Goal: Use online tool/utility: Utilize a website feature to perform a specific function

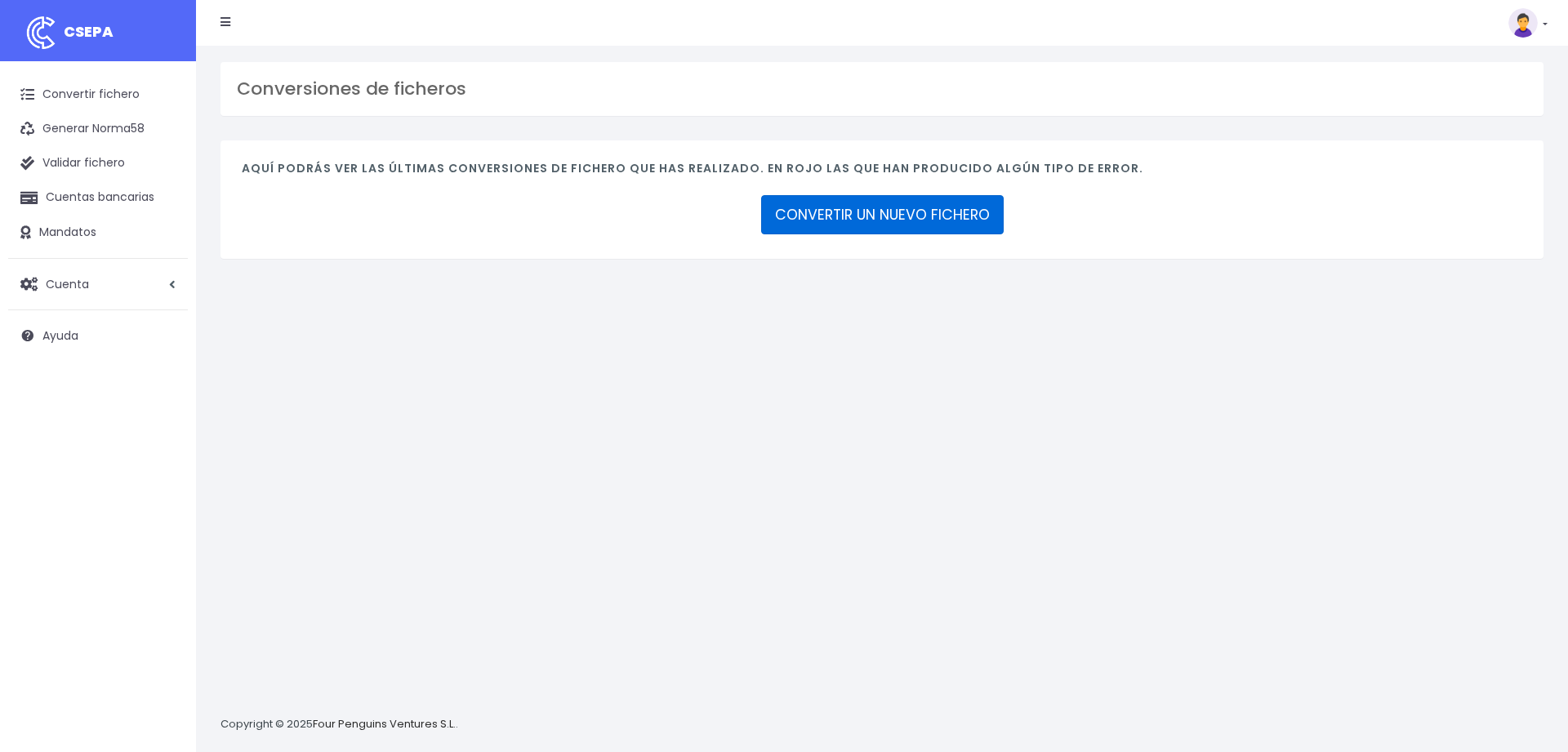
click at [885, 214] on link "CONVERTIR UN NUEVO FICHERO" at bounding box center [882, 215] width 242 height 39
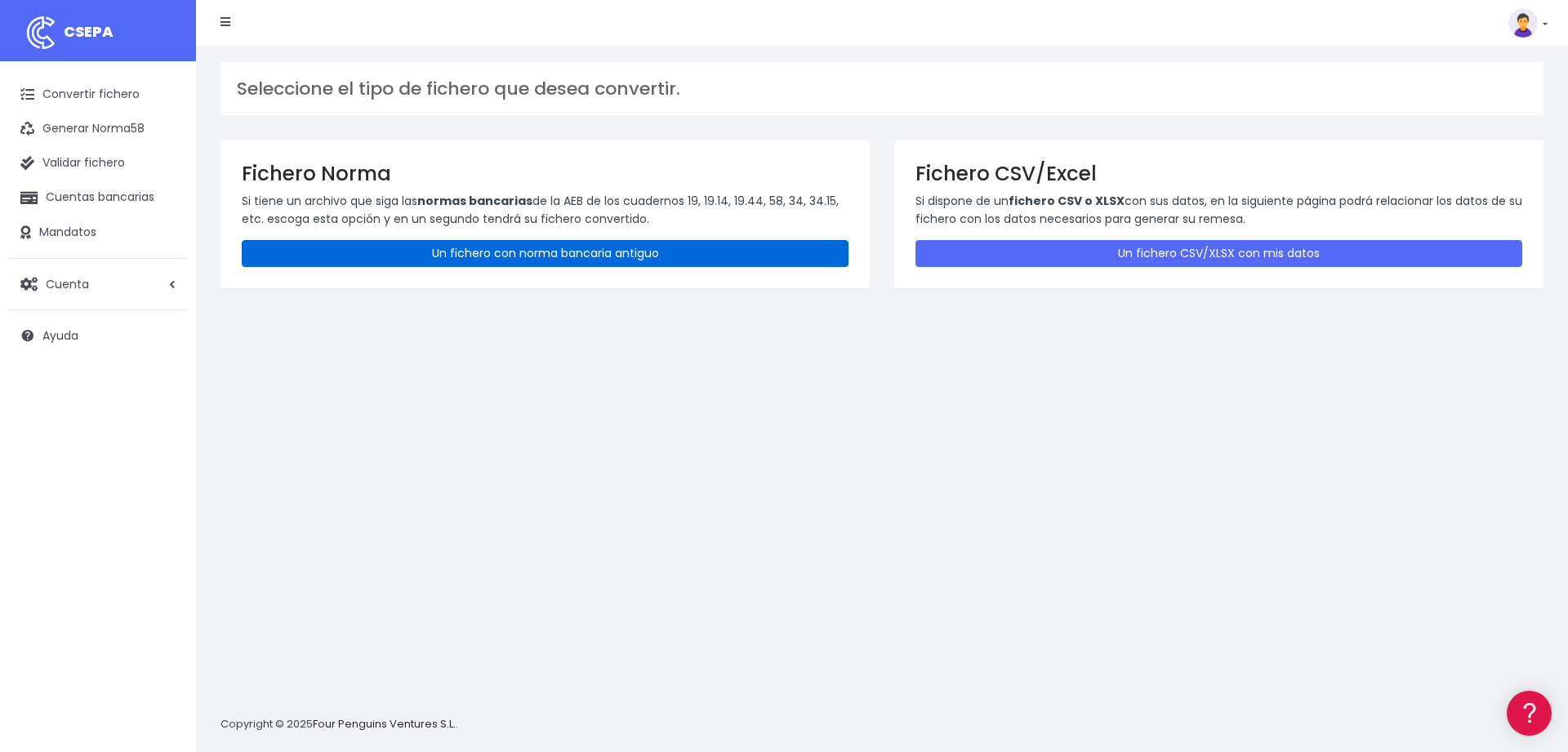
click at [586, 262] on link "Un fichero con norma bancaria antiguo" at bounding box center [544, 253] width 607 height 27
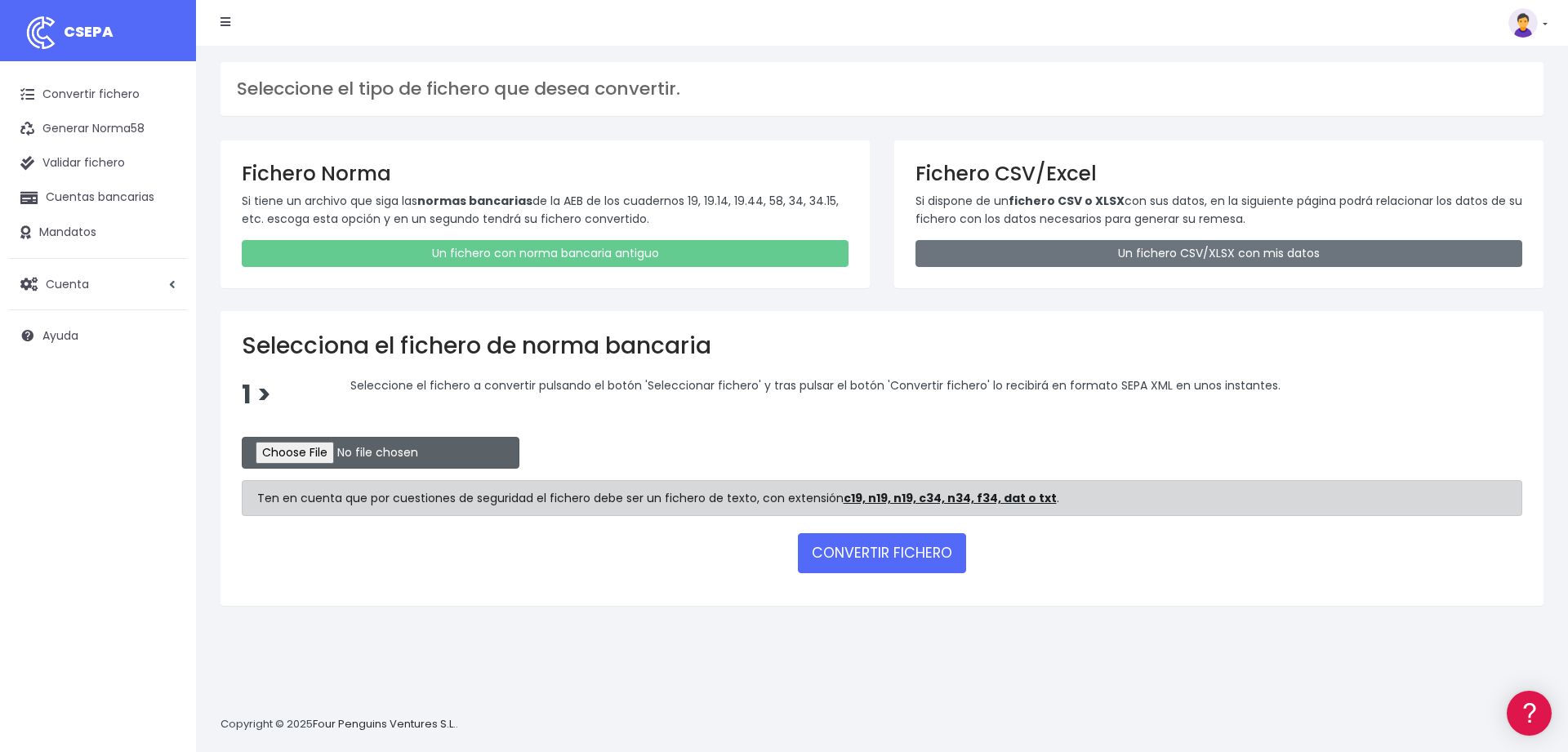
click at [282, 442] on input "file" at bounding box center [380, 453] width 277 height 32
type input "C:\fakepath\ibepartnersabadell01092025.c19"
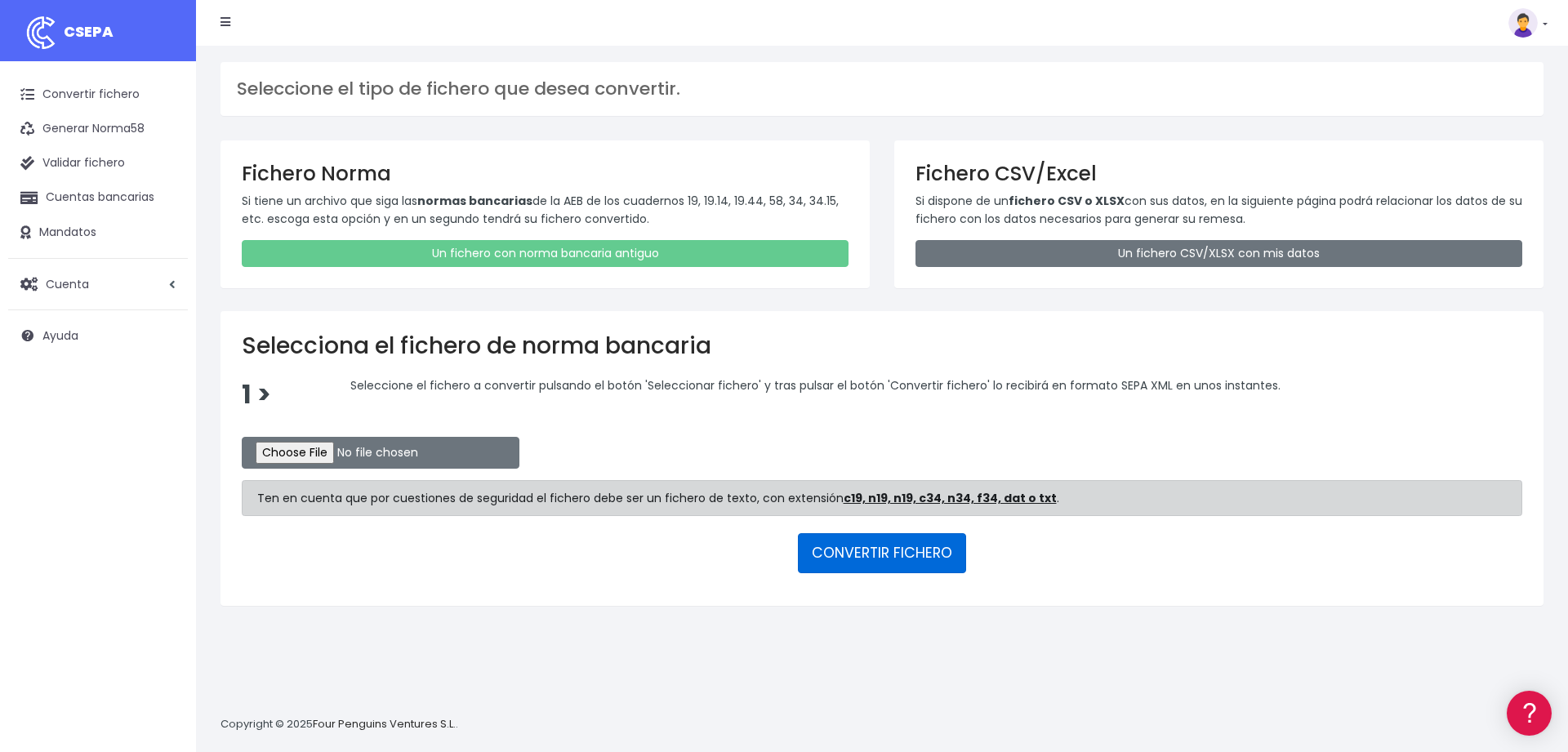
click at [842, 550] on button "CONVERTIR FICHERO" at bounding box center [882, 552] width 168 height 39
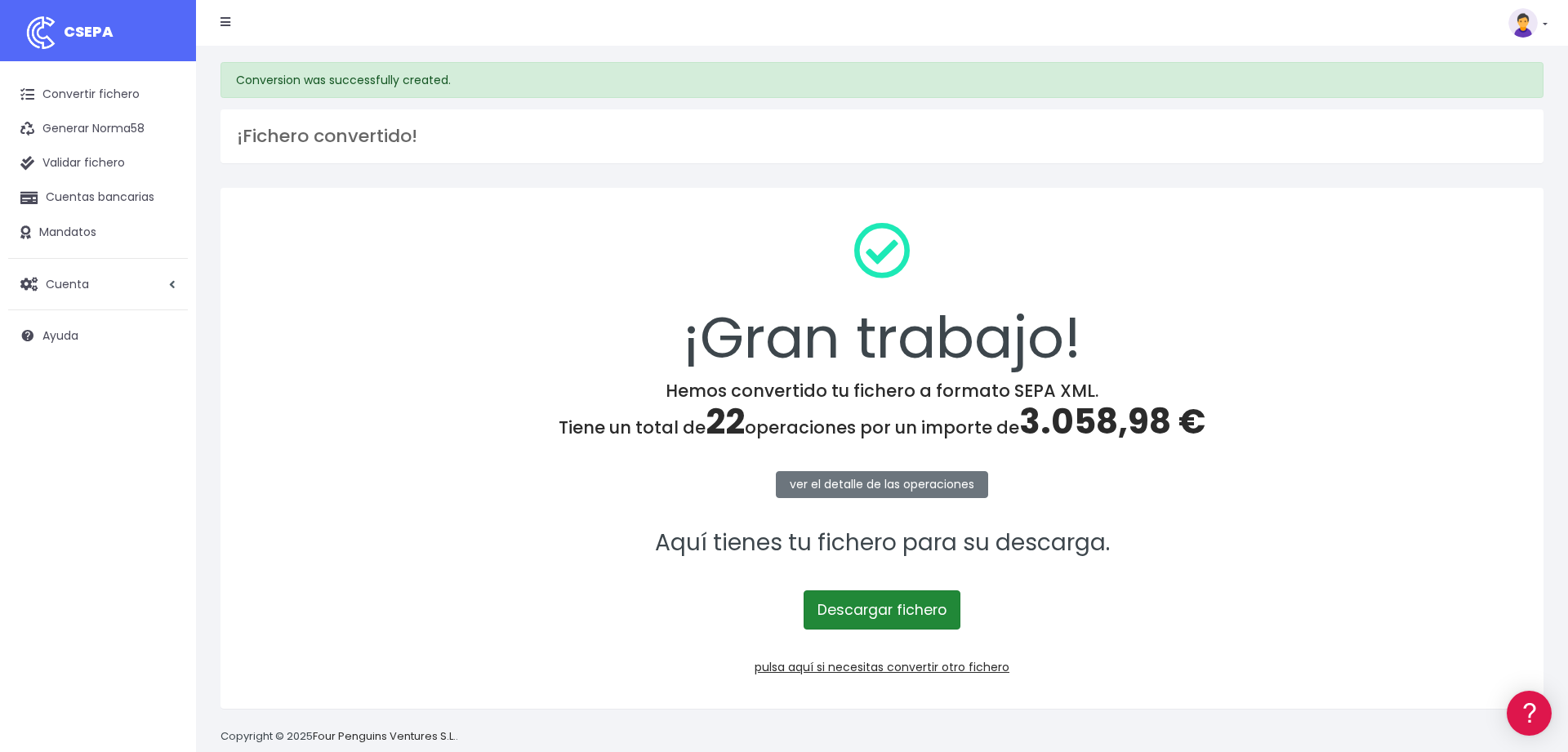
click at [883, 619] on link "Descargar fichero" at bounding box center [882, 609] width 157 height 39
